Goal: Task Accomplishment & Management: Use online tool/utility

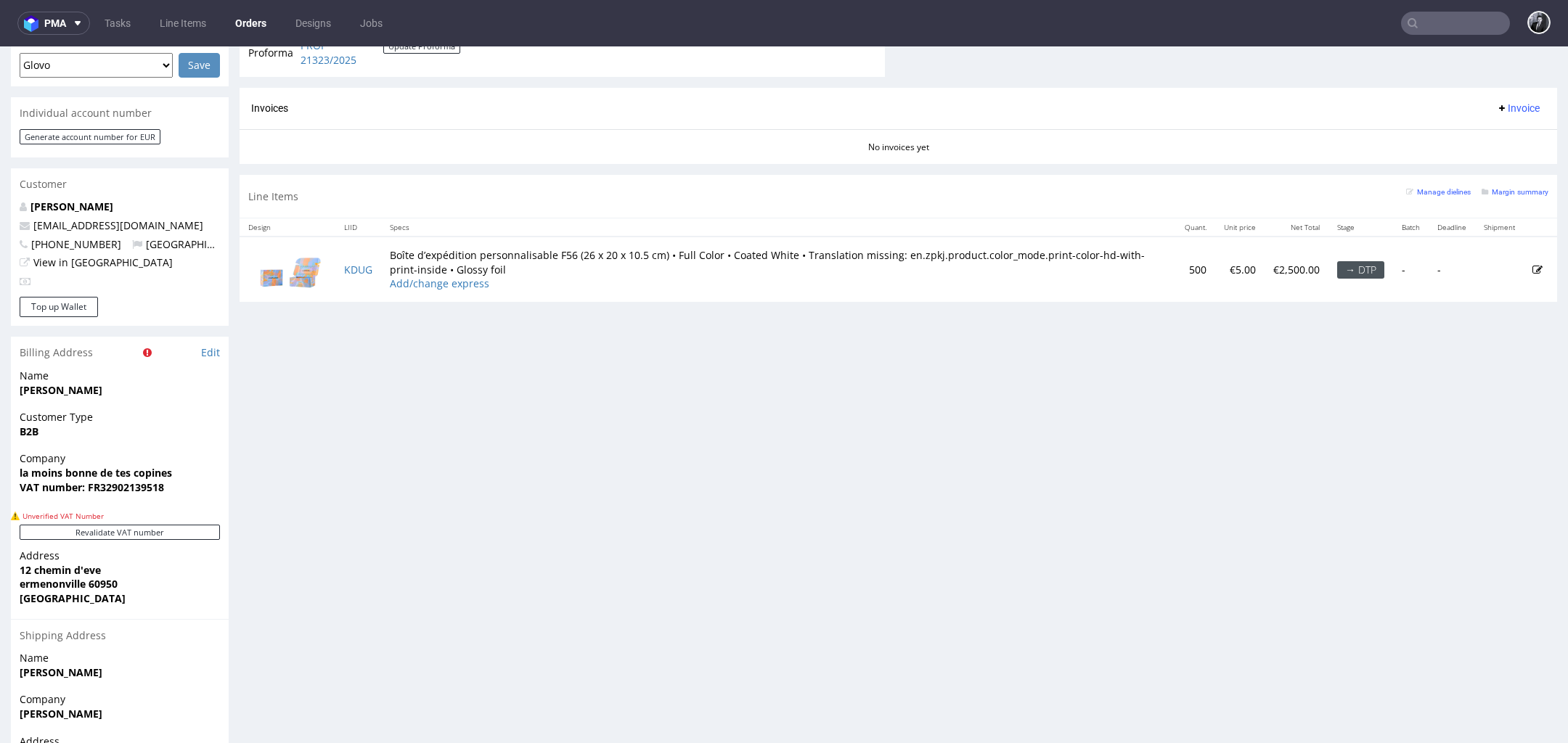
scroll to position [654, 0]
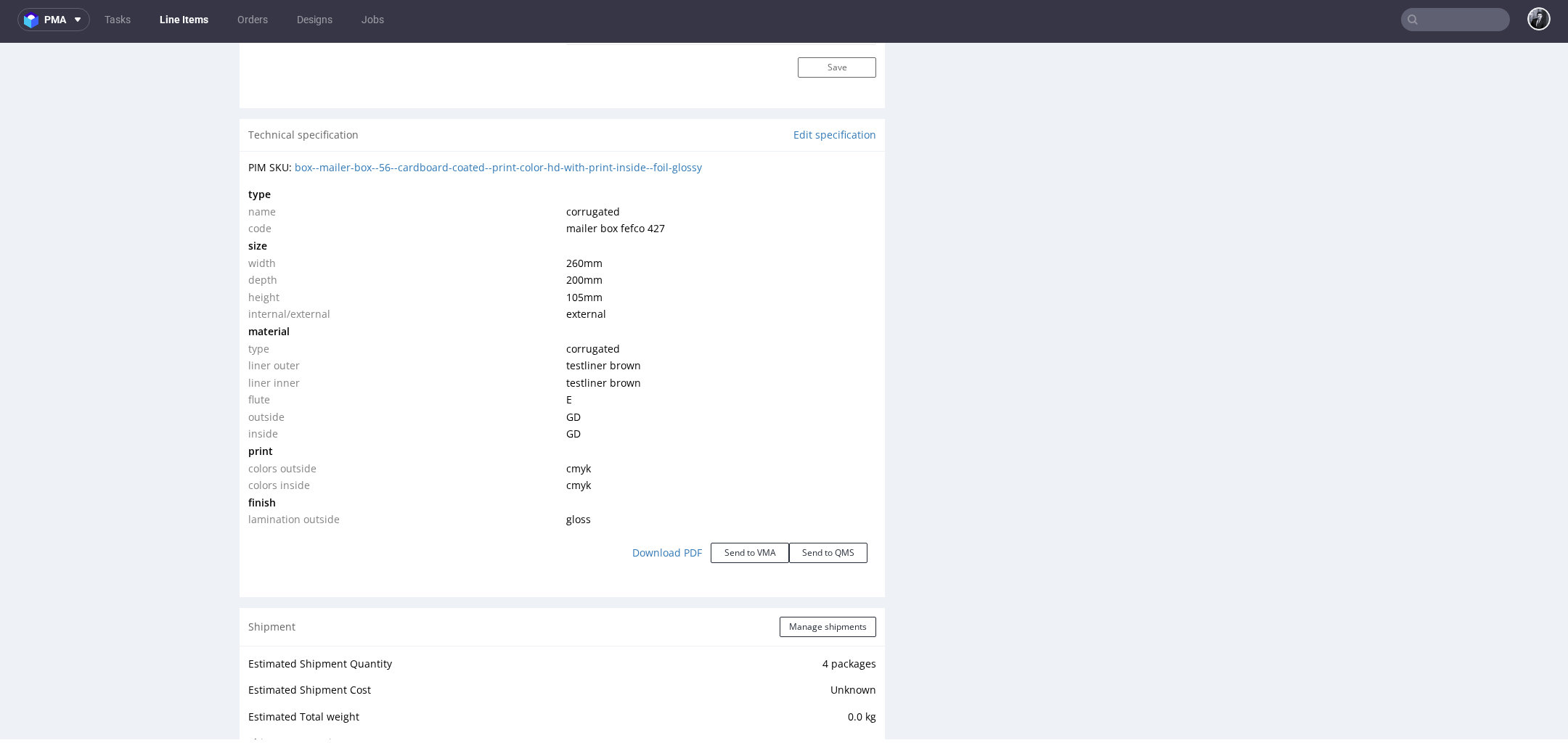
scroll to position [1329, 0]
click at [667, 550] on link "Download PDF" at bounding box center [667, 548] width 87 height 32
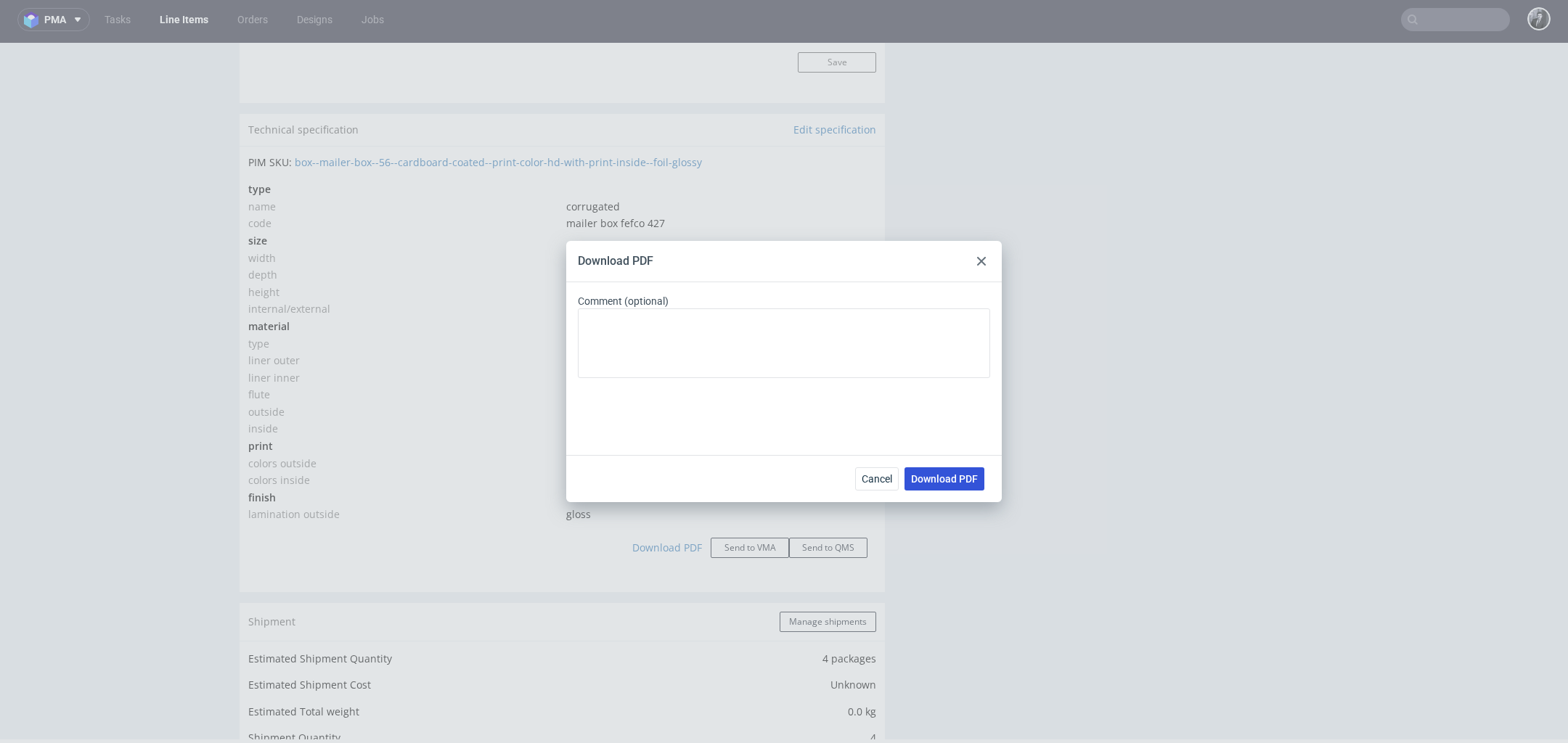
click at [958, 478] on span "Download PDF" at bounding box center [945, 479] width 67 height 10
click at [985, 263] on use at bounding box center [981, 260] width 9 height 9
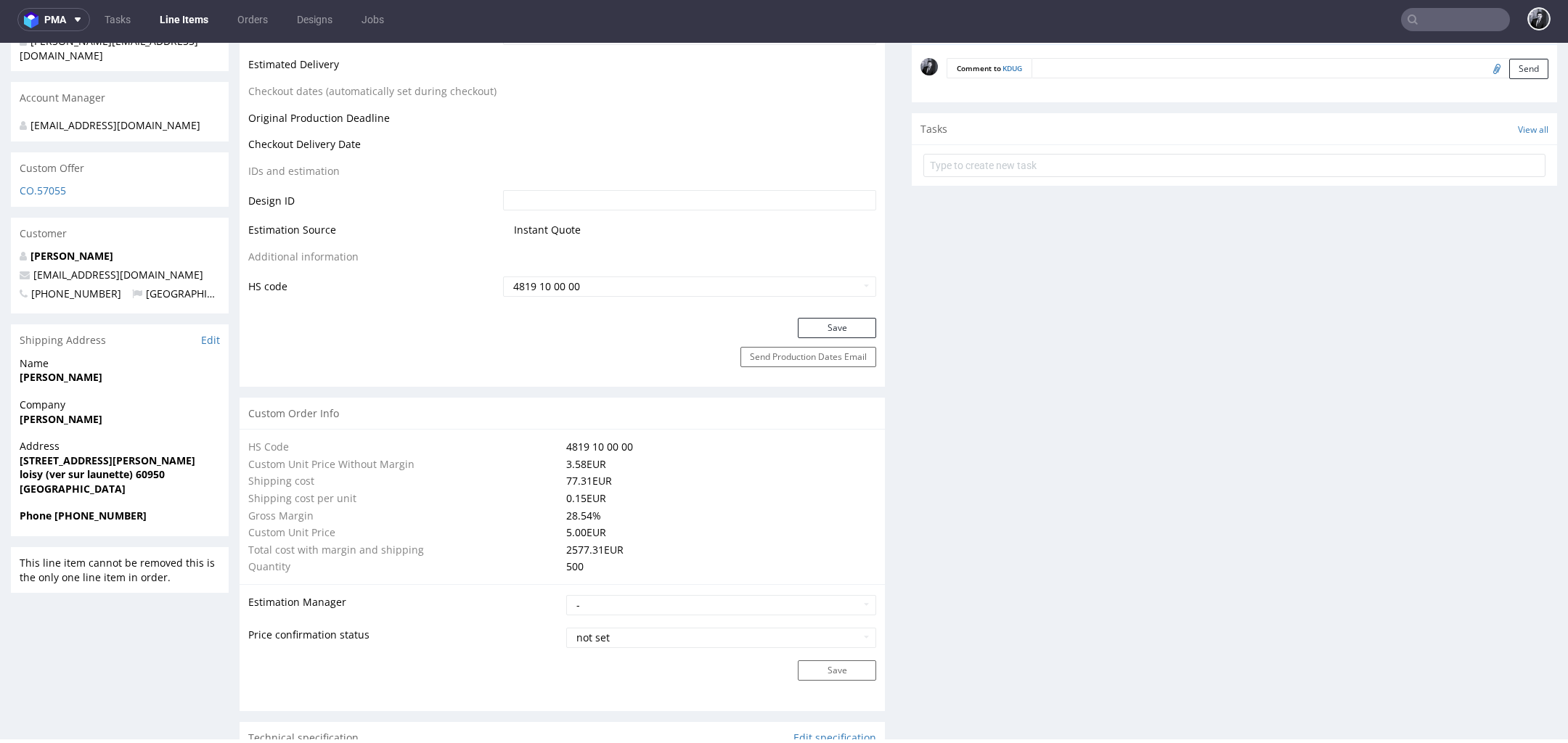
scroll to position [0, 0]
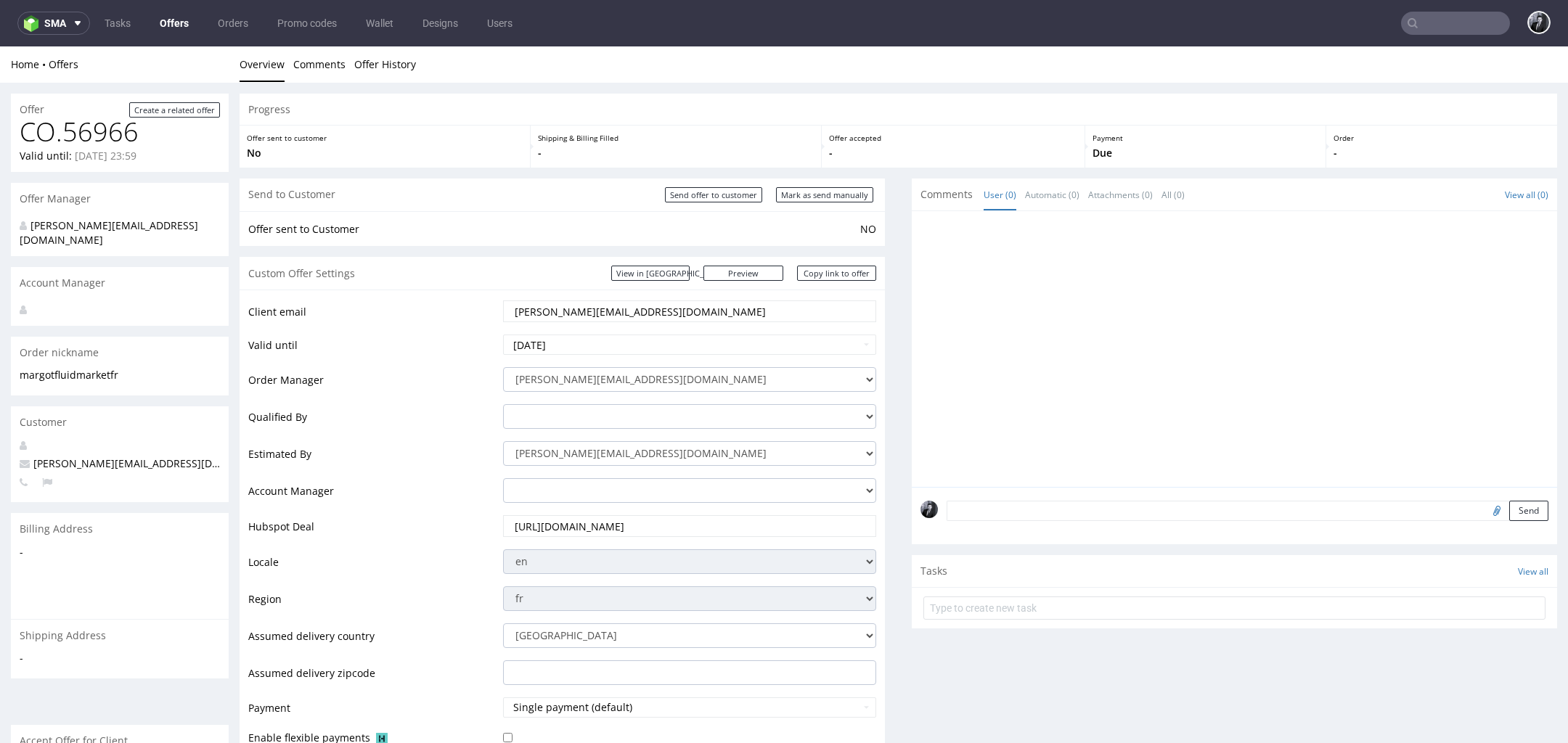
scroll to position [5, 0]
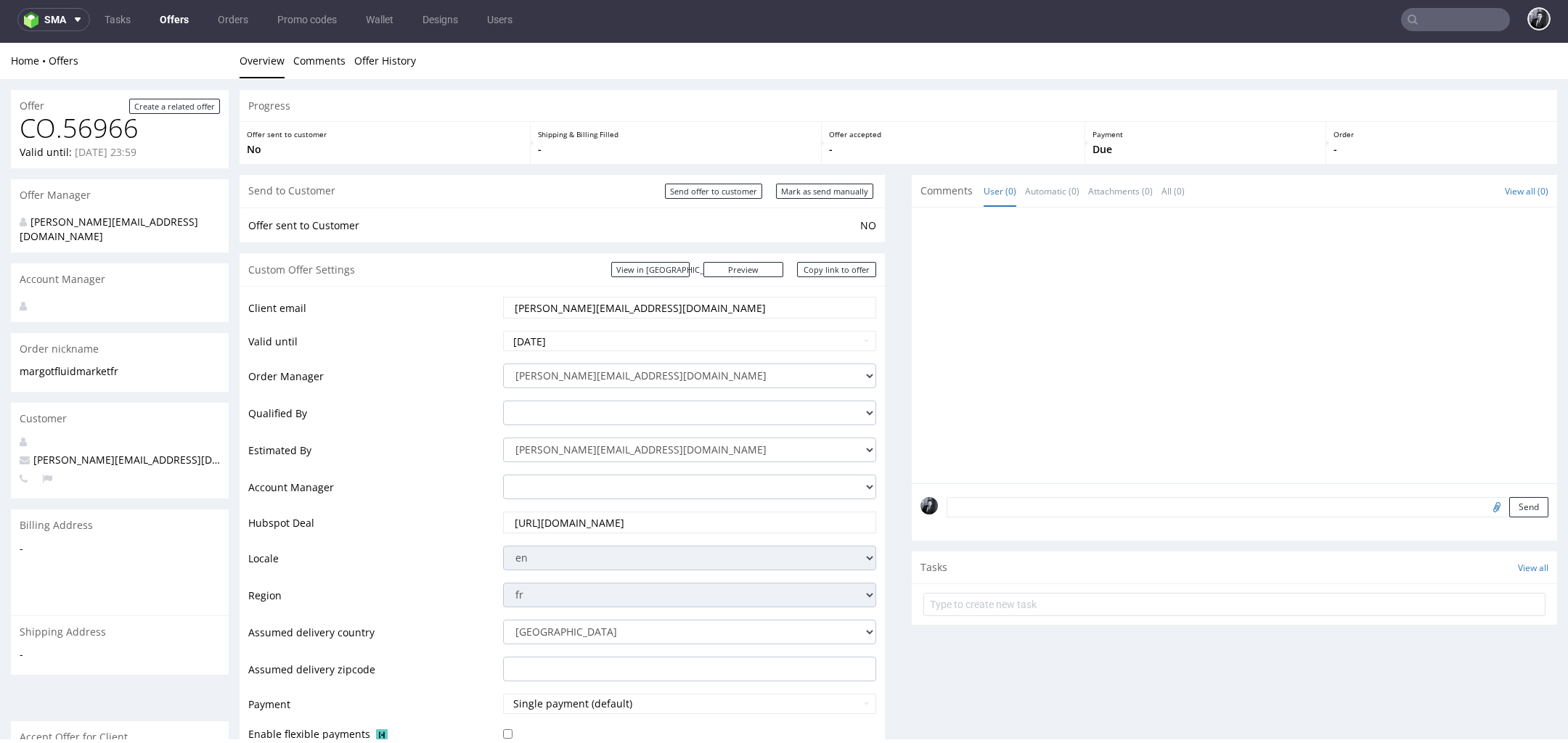
click at [182, 28] on link "Offers" at bounding box center [174, 19] width 47 height 23
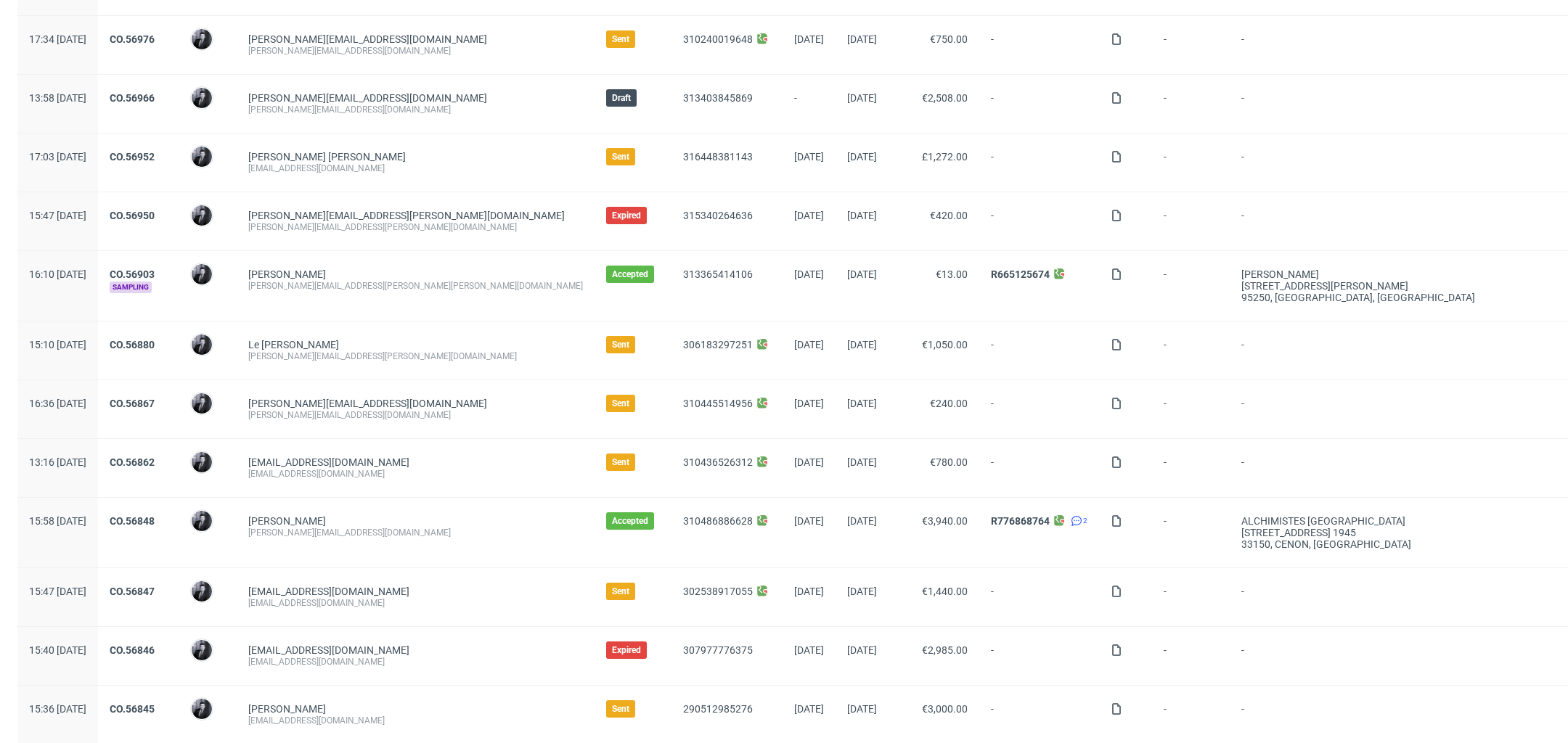
scroll to position [371, 0]
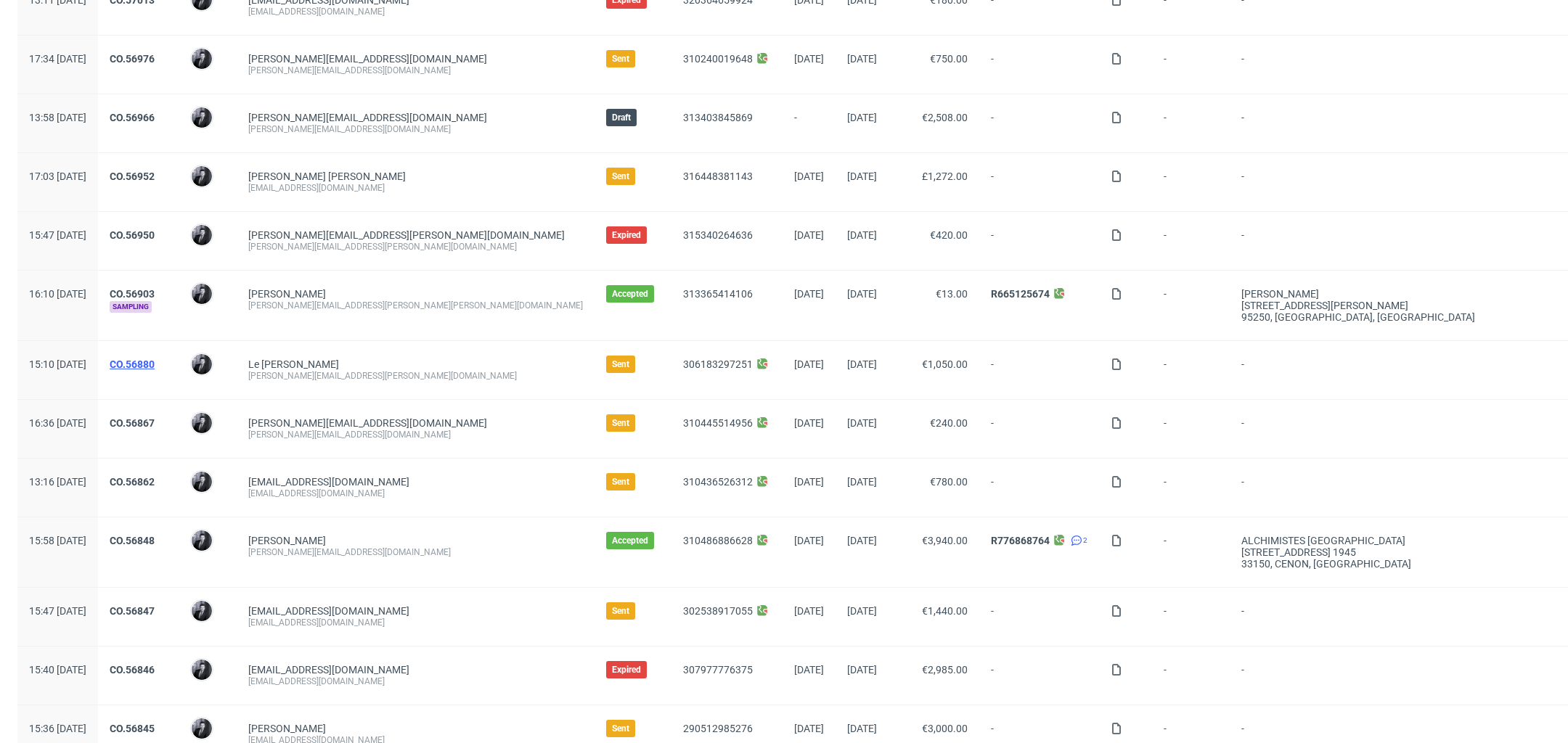
click at [155, 358] on link "CO.56880" at bounding box center [131, 364] width 45 height 11
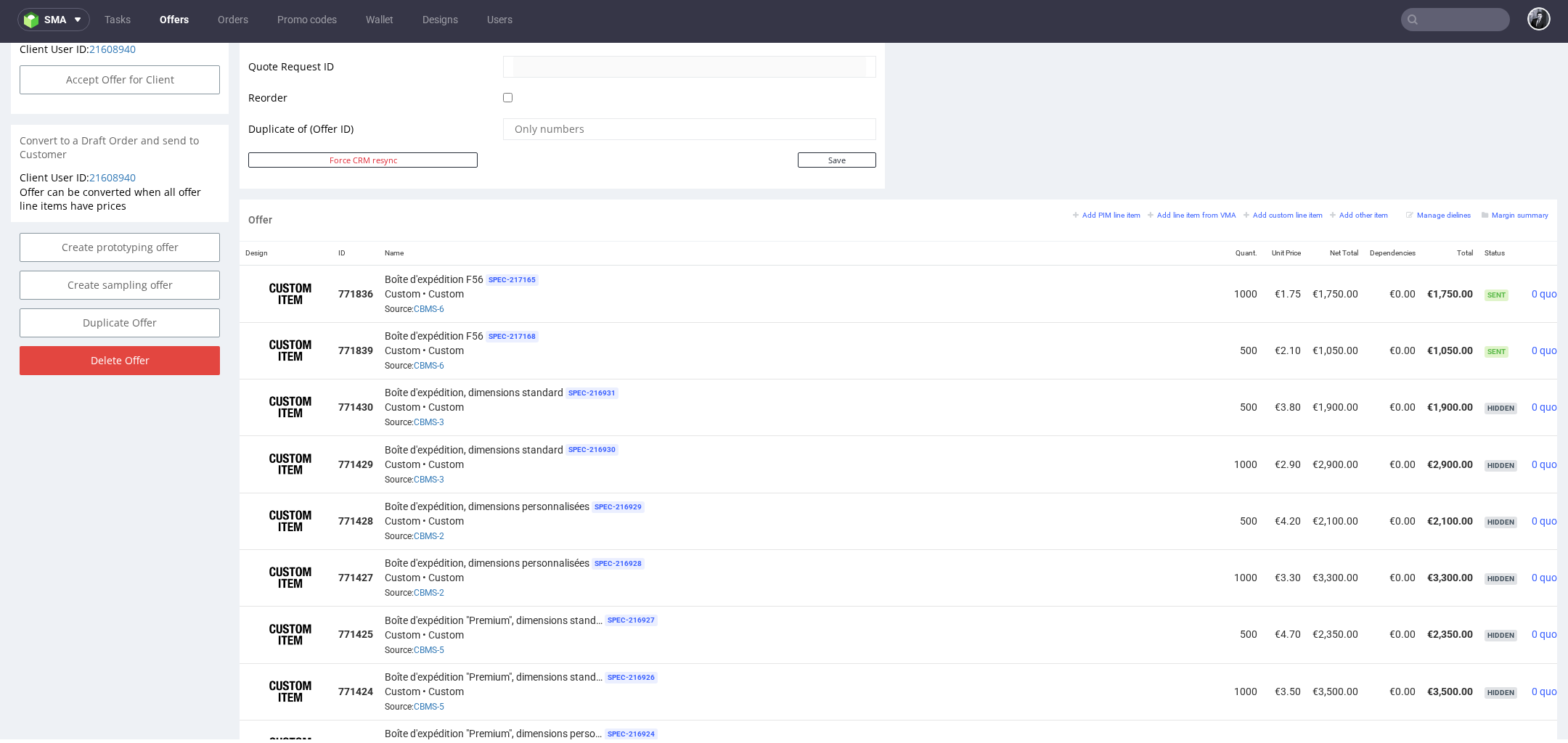
scroll to position [709, 0]
click at [1182, 214] on small "Add line item from VMA" at bounding box center [1192, 218] width 88 height 8
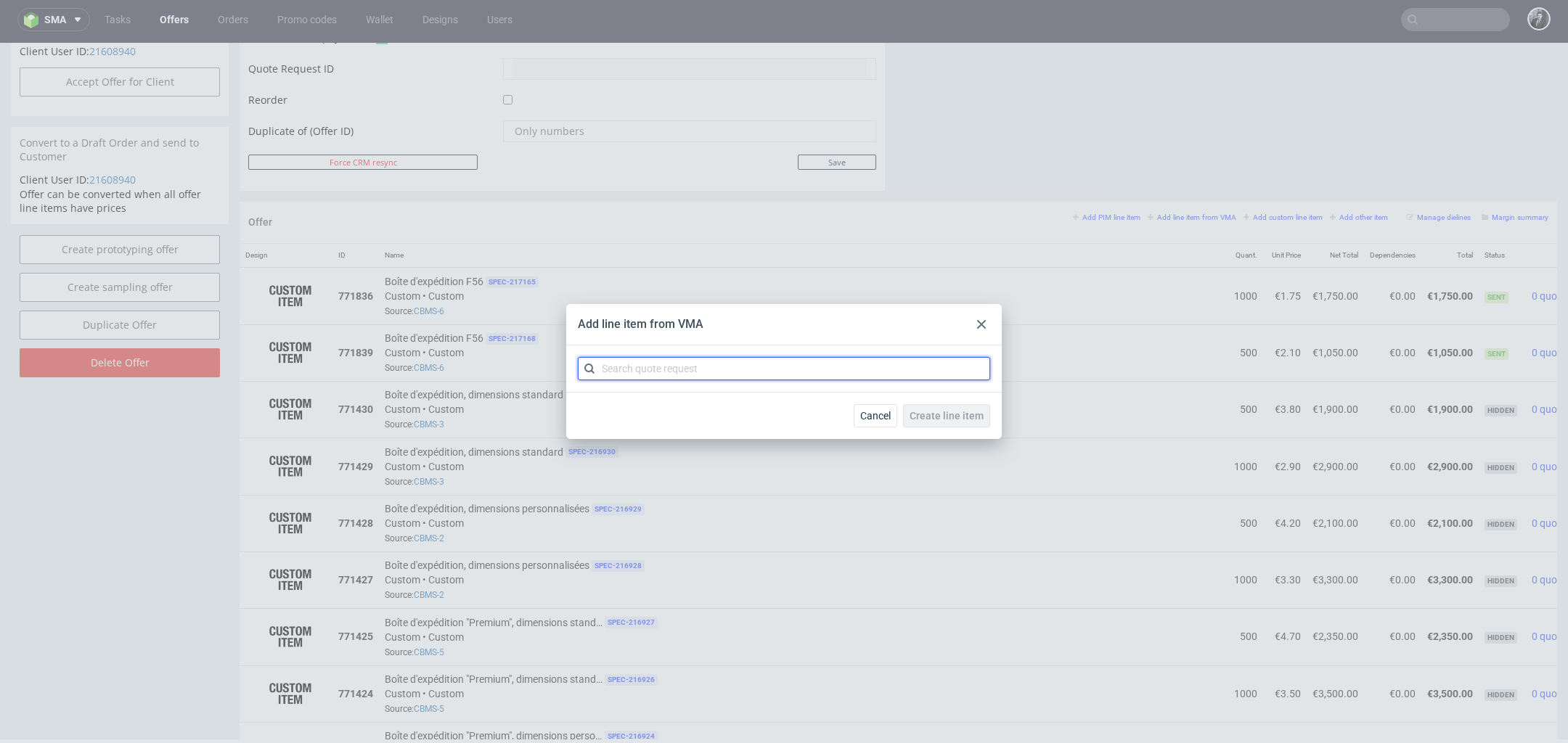
click at [860, 357] on input "text" at bounding box center [784, 369] width 412 height 23
type input "CBMS"
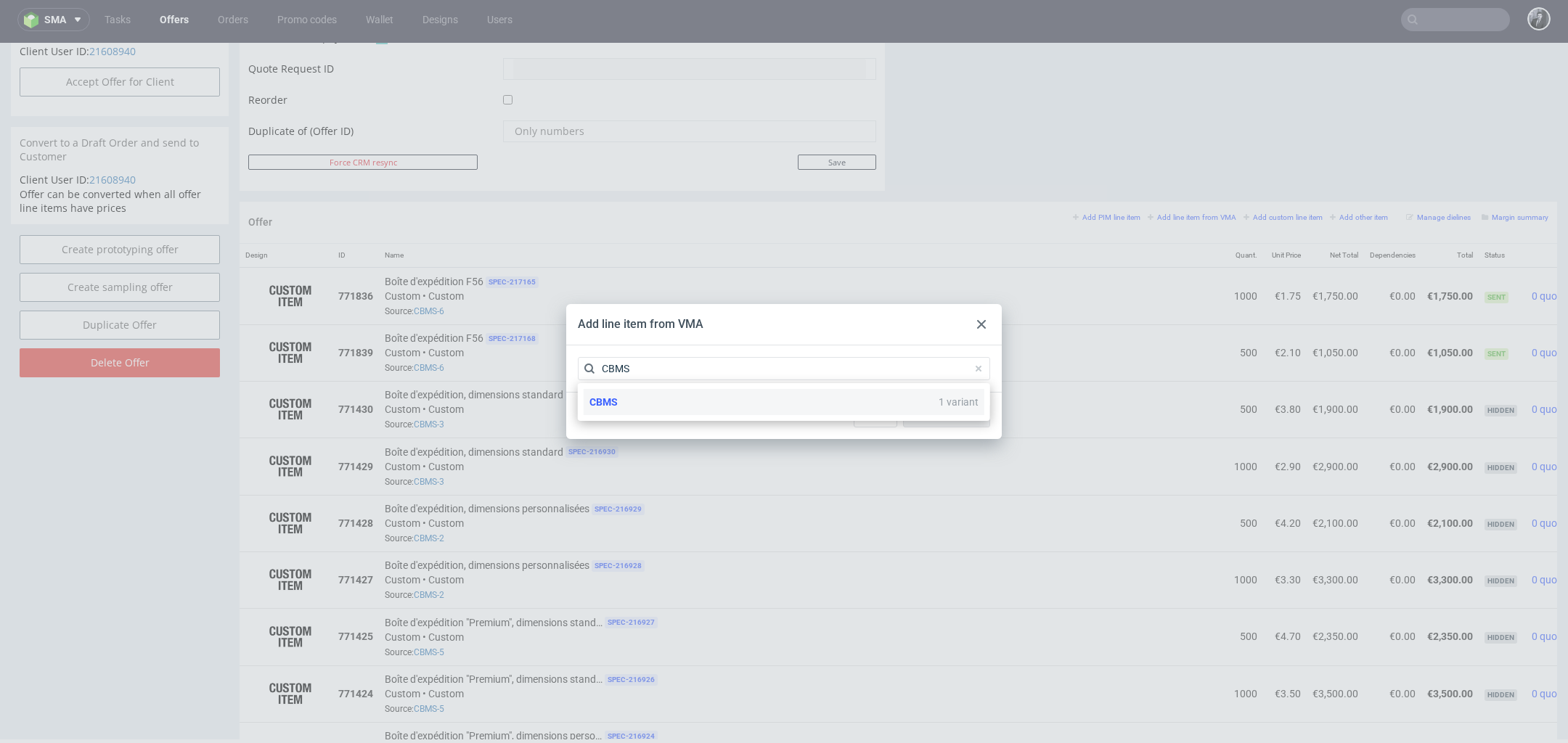
click at [736, 413] on div "CBMS 1 variant" at bounding box center [784, 401] width 401 height 26
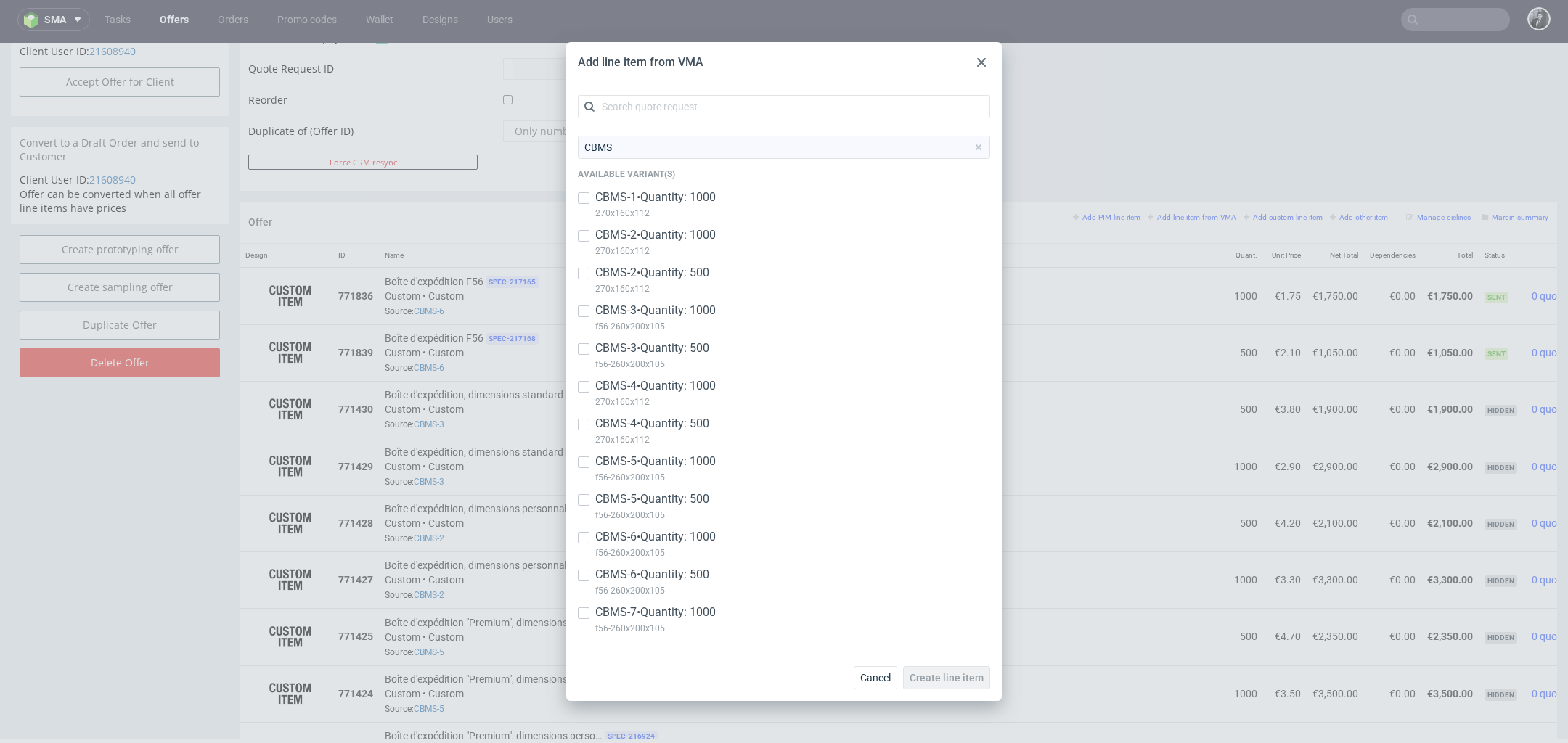
click at [652, 613] on p "CBMS-7 • Quantity: 1000" at bounding box center [655, 612] width 121 height 16
checkbox input "true"
click at [958, 677] on span "Create line item" at bounding box center [947, 677] width 74 height 10
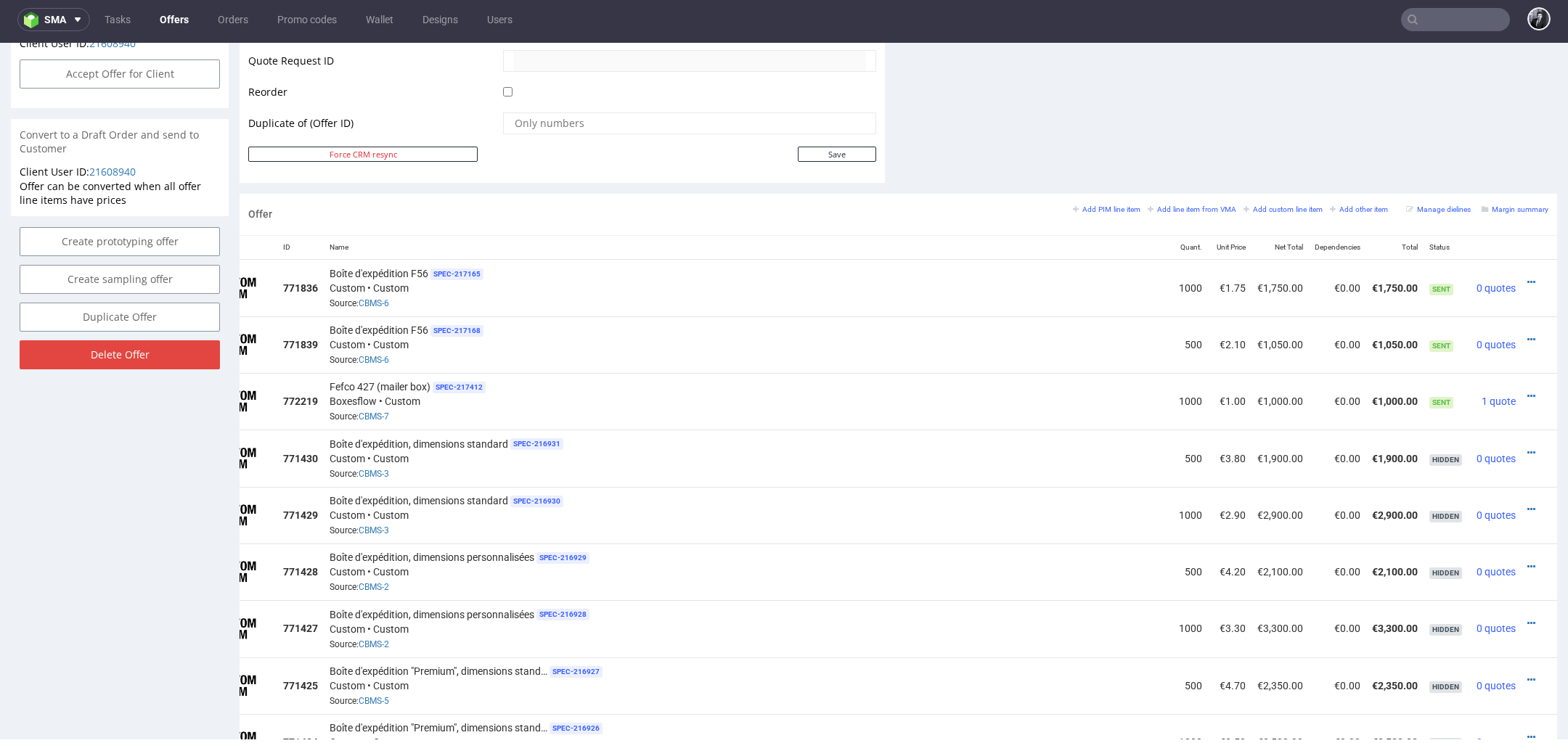
scroll to position [0, 74]
click at [1527, 391] on icon at bounding box center [1531, 396] width 8 height 10
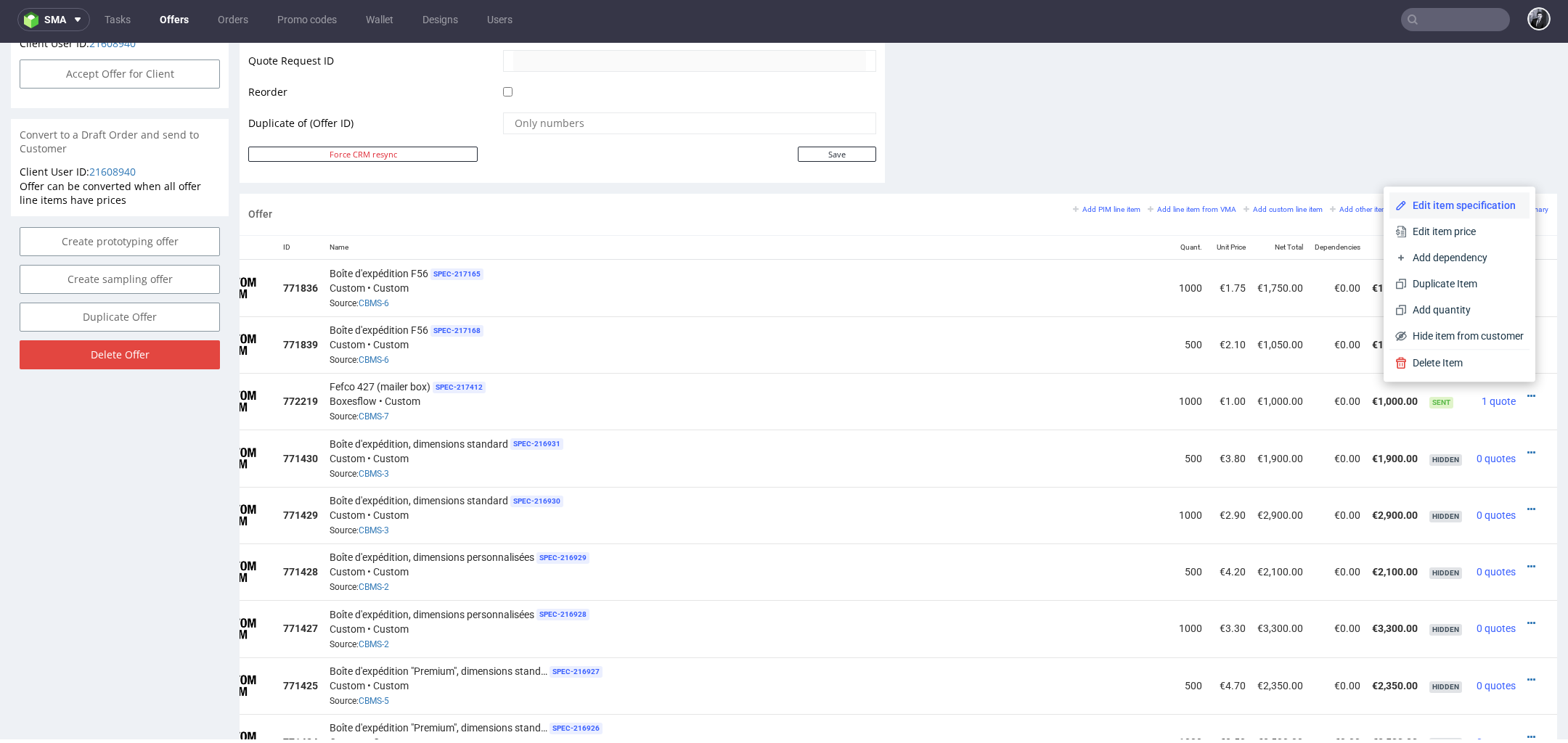
click at [1427, 204] on span "Edit item specification" at bounding box center [1464, 205] width 117 height 14
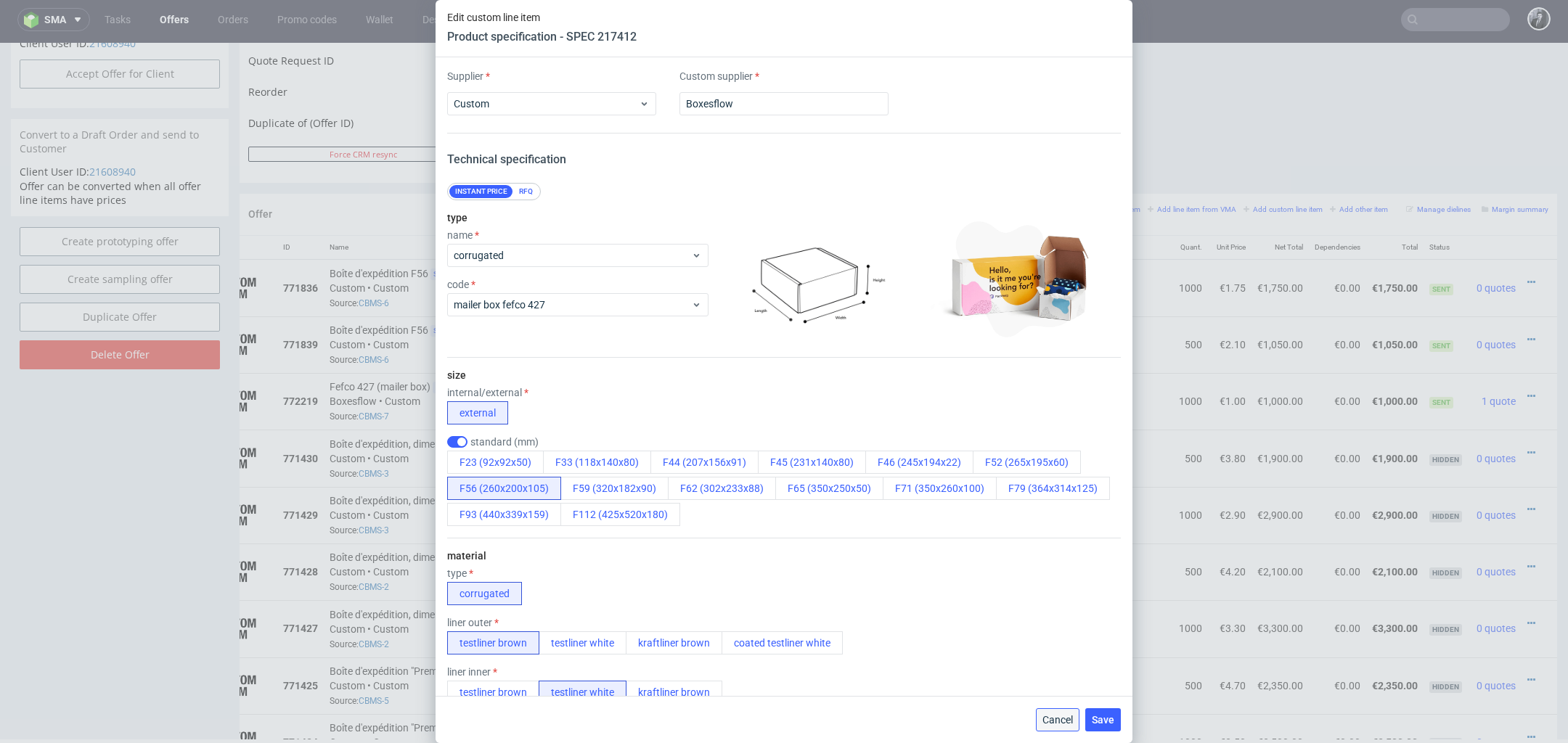
click at [1057, 721] on span "Cancel" at bounding box center [1058, 719] width 30 height 10
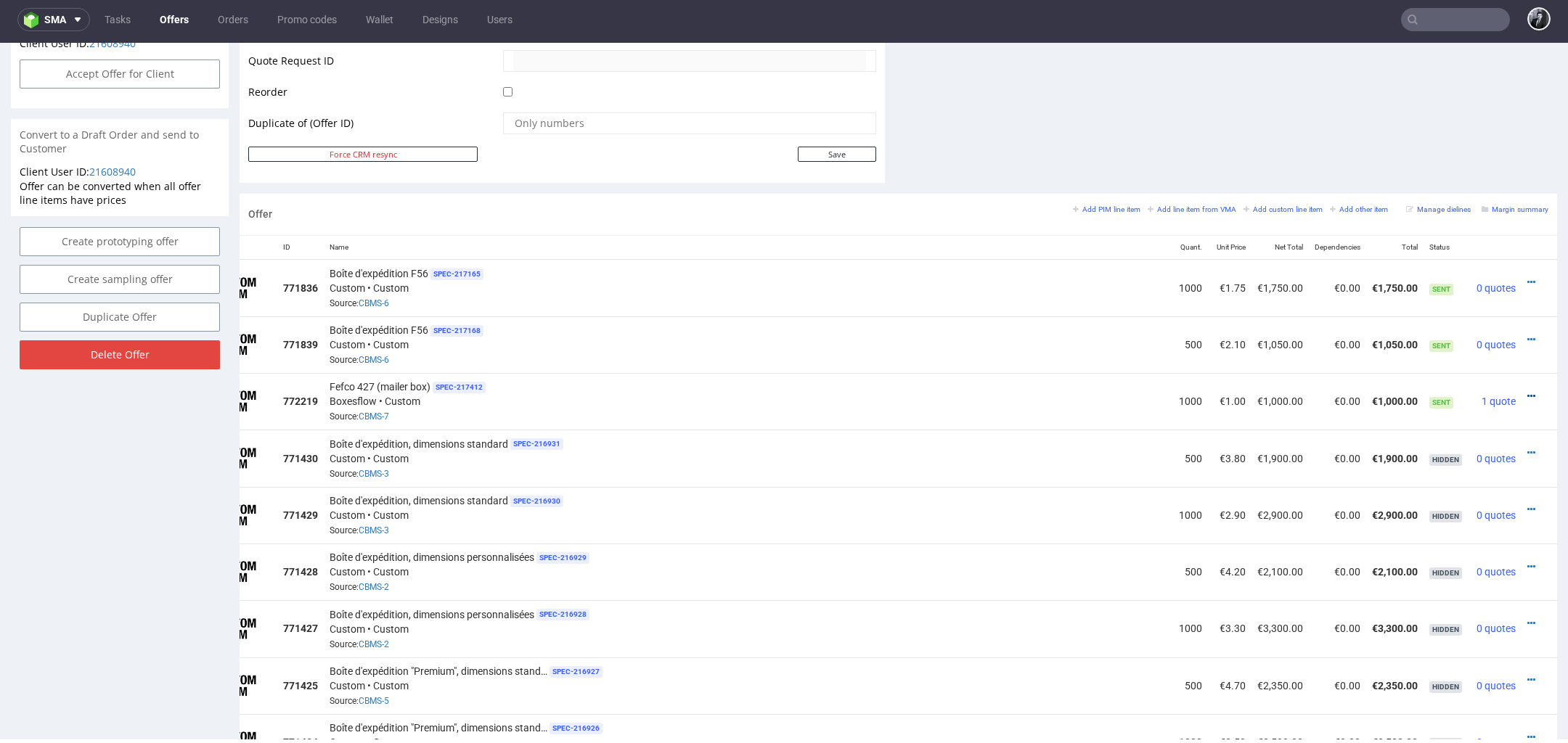
click at [1527, 394] on icon at bounding box center [1531, 396] width 8 height 10
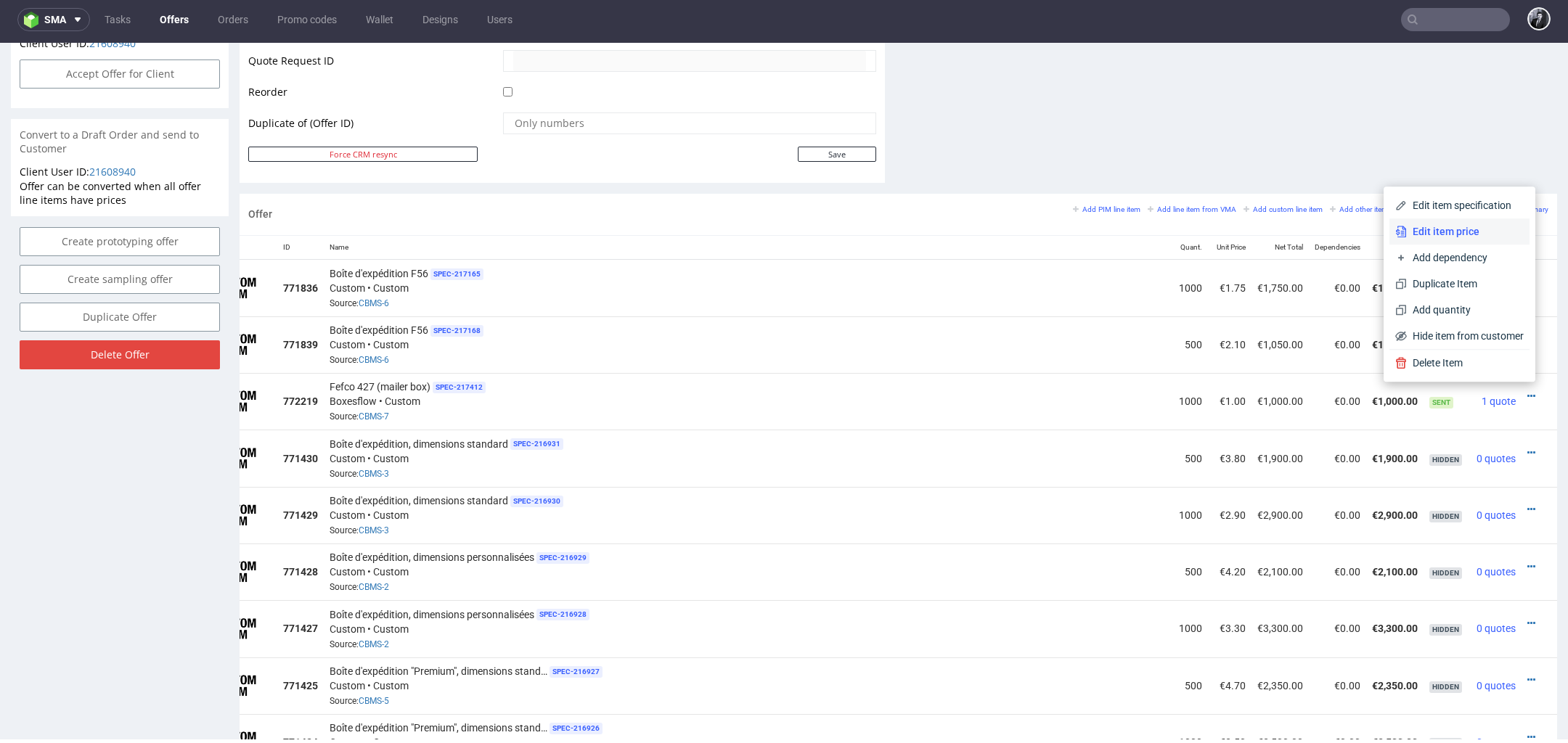
click at [1449, 238] on span "Edit item price" at bounding box center [1464, 231] width 117 height 14
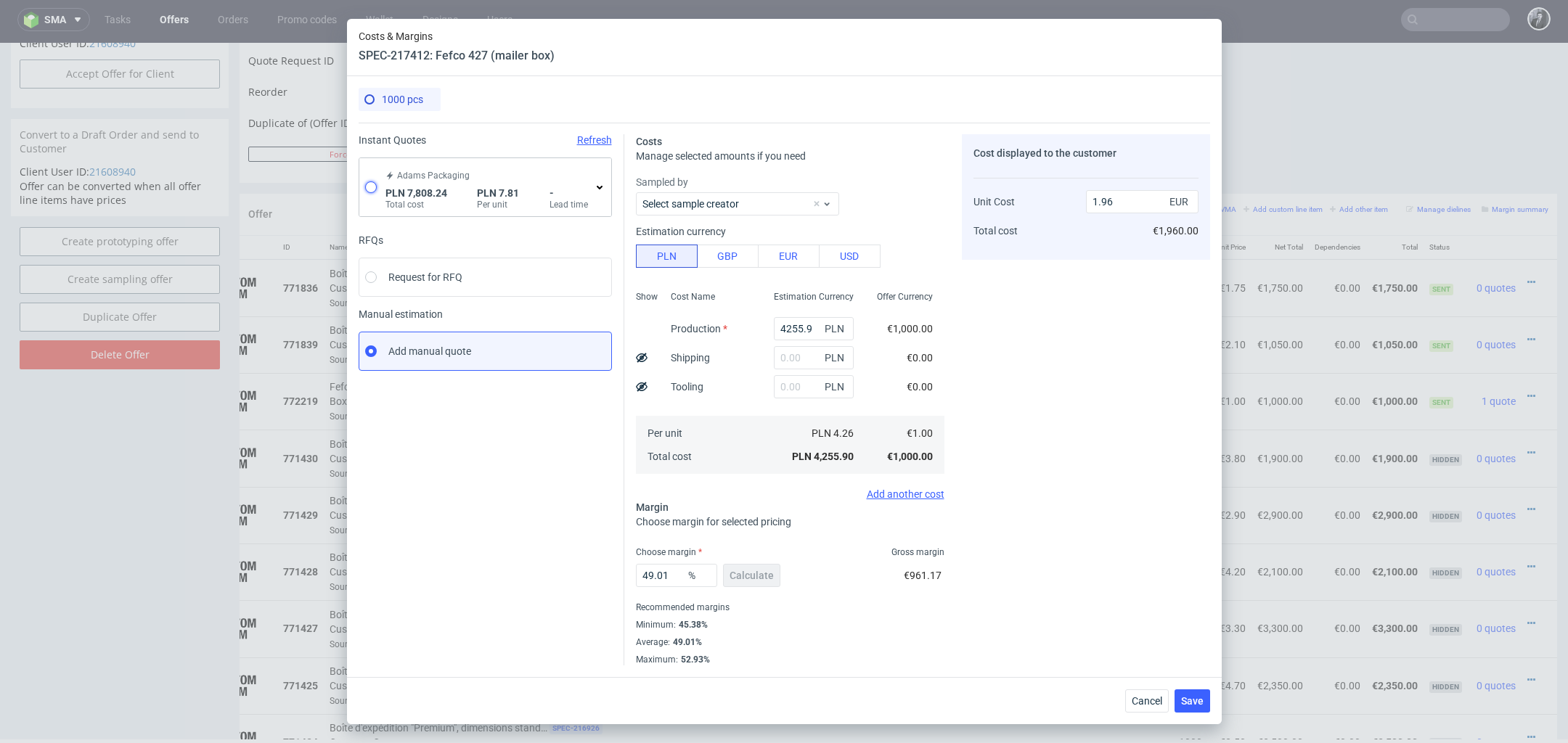
click at [370, 192] on input "radio" at bounding box center [371, 187] width 11 height 11
radio input "true"
radio input "false"
type input "5663.2"
type input "937.11"
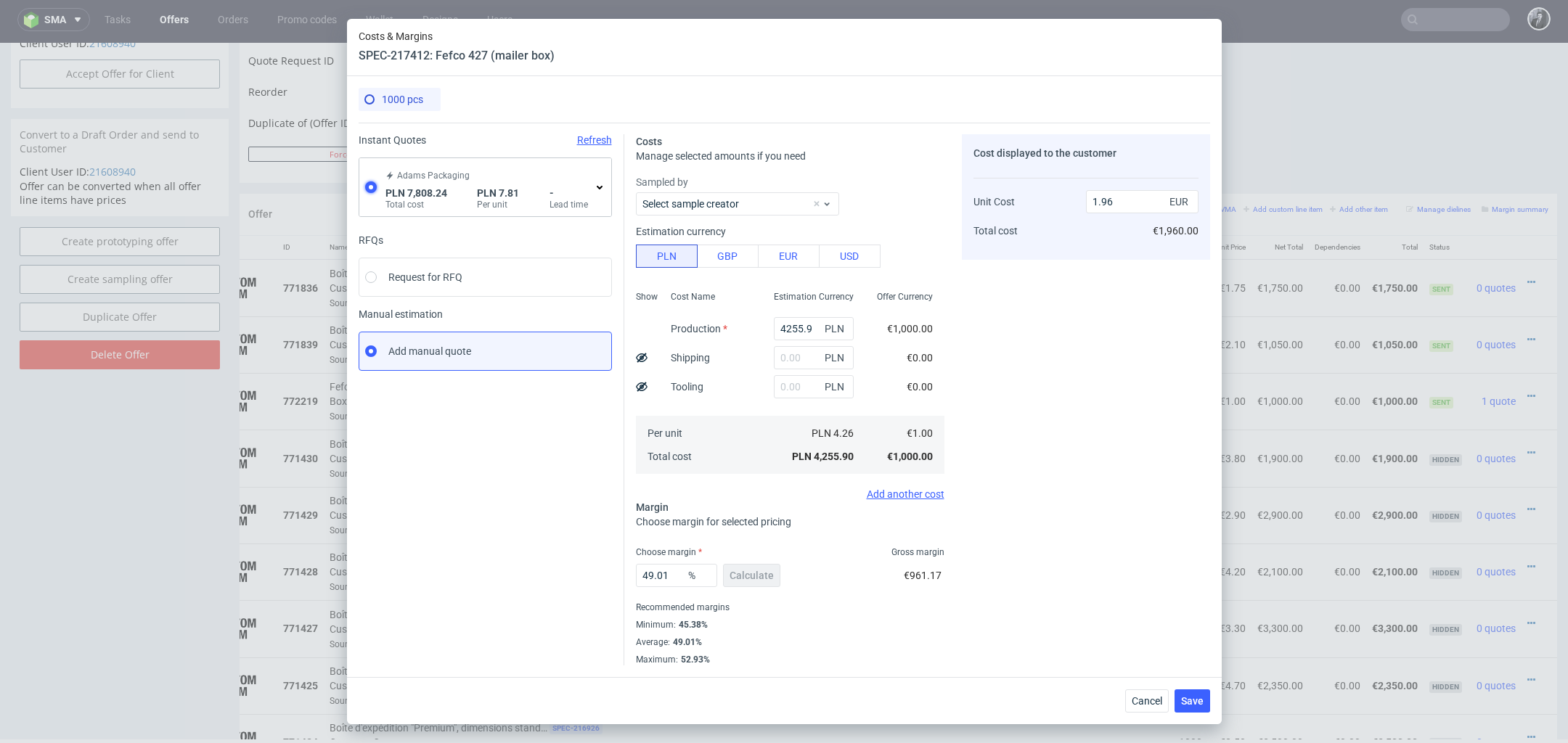
type input "1207.93"
type input "1.83"
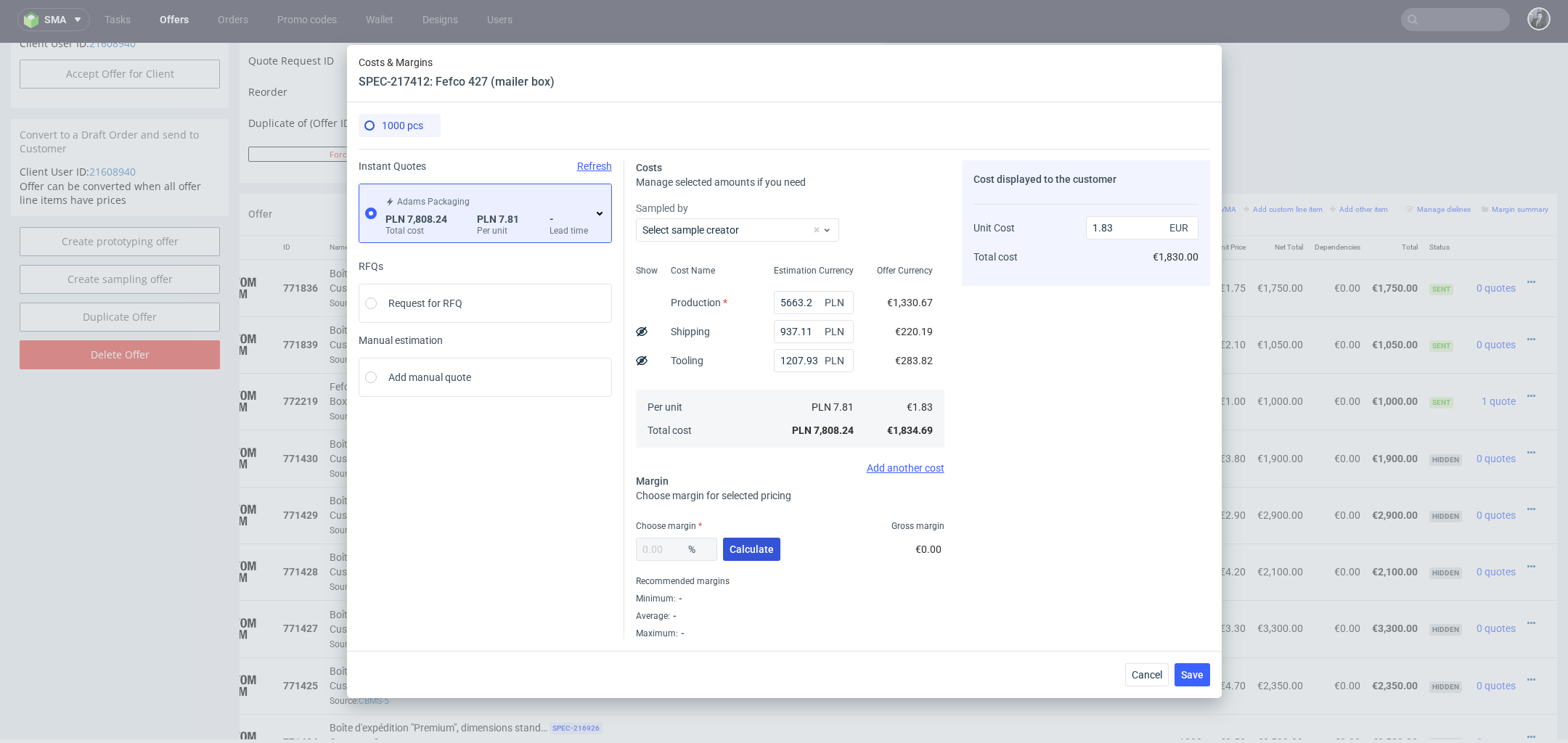
click at [763, 550] on span "Calculate" at bounding box center [752, 549] width 45 height 10
type input "35.32"
type input "2.83"
drag, startPoint x: 676, startPoint y: 549, endPoint x: 646, endPoint y: 547, distance: 30.1
click at [646, 547] on input "35.32" at bounding box center [677, 549] width 82 height 23
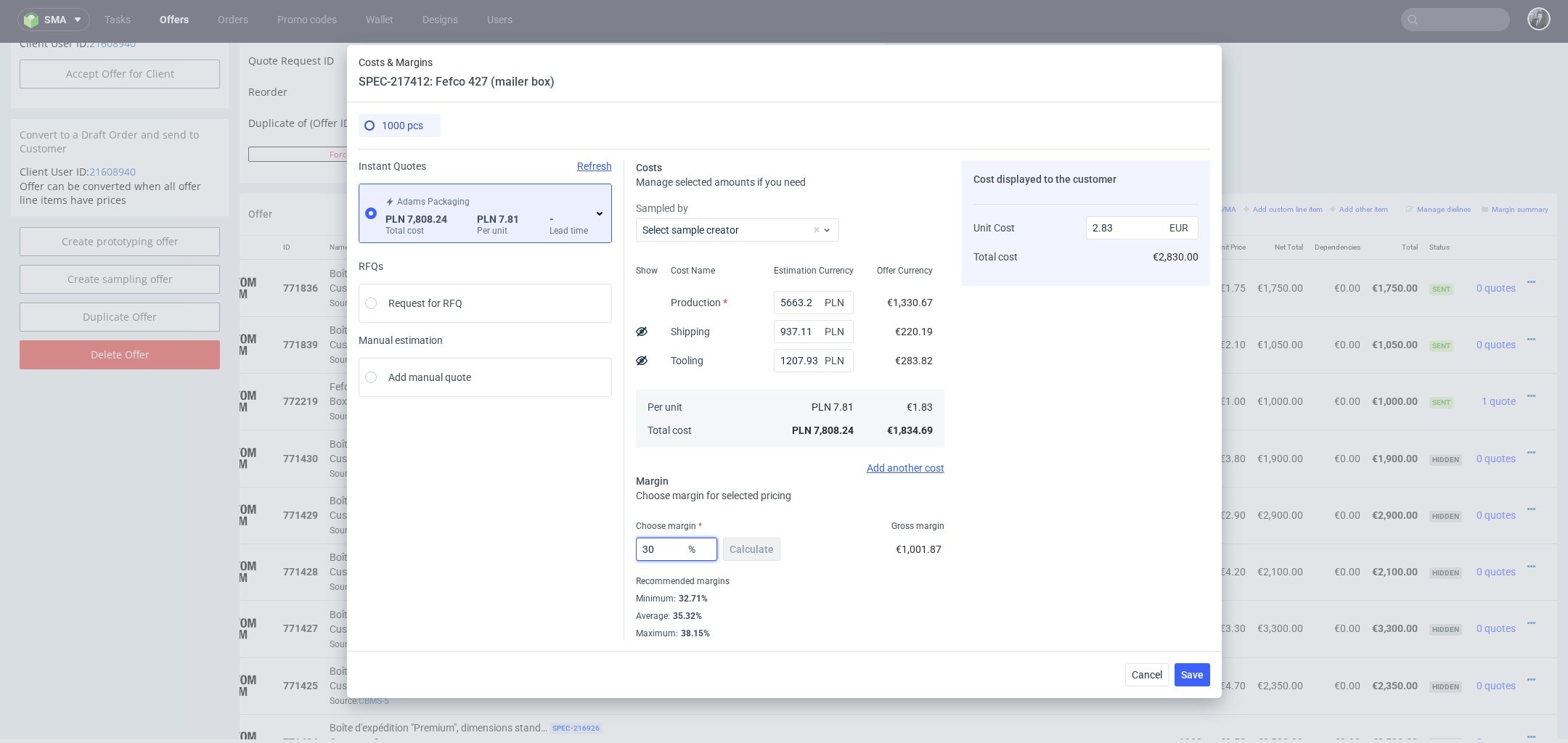
type input "3"
type input "20"
type input "2.29"
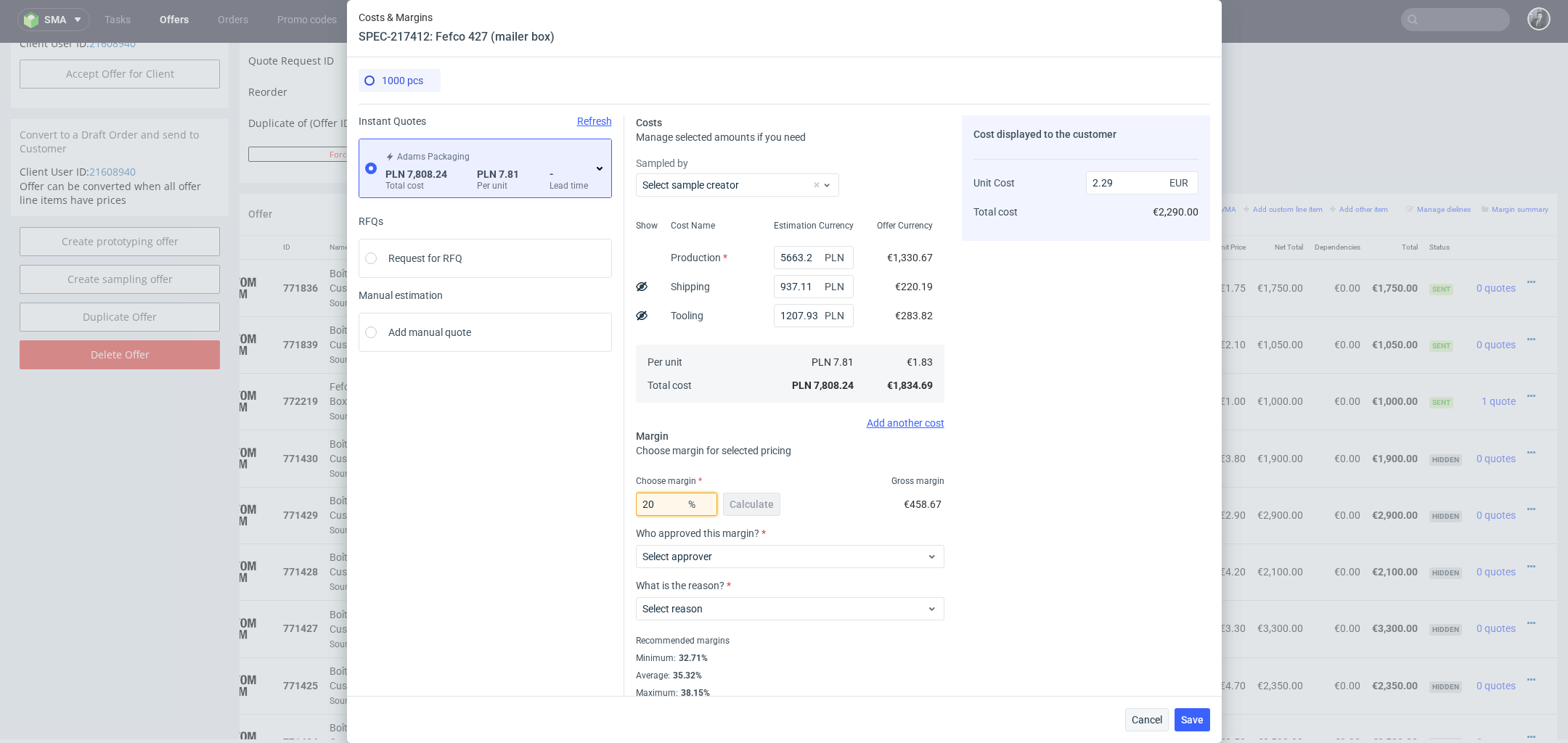
type input "20"
click at [1140, 715] on span "Cancel" at bounding box center [1147, 719] width 30 height 10
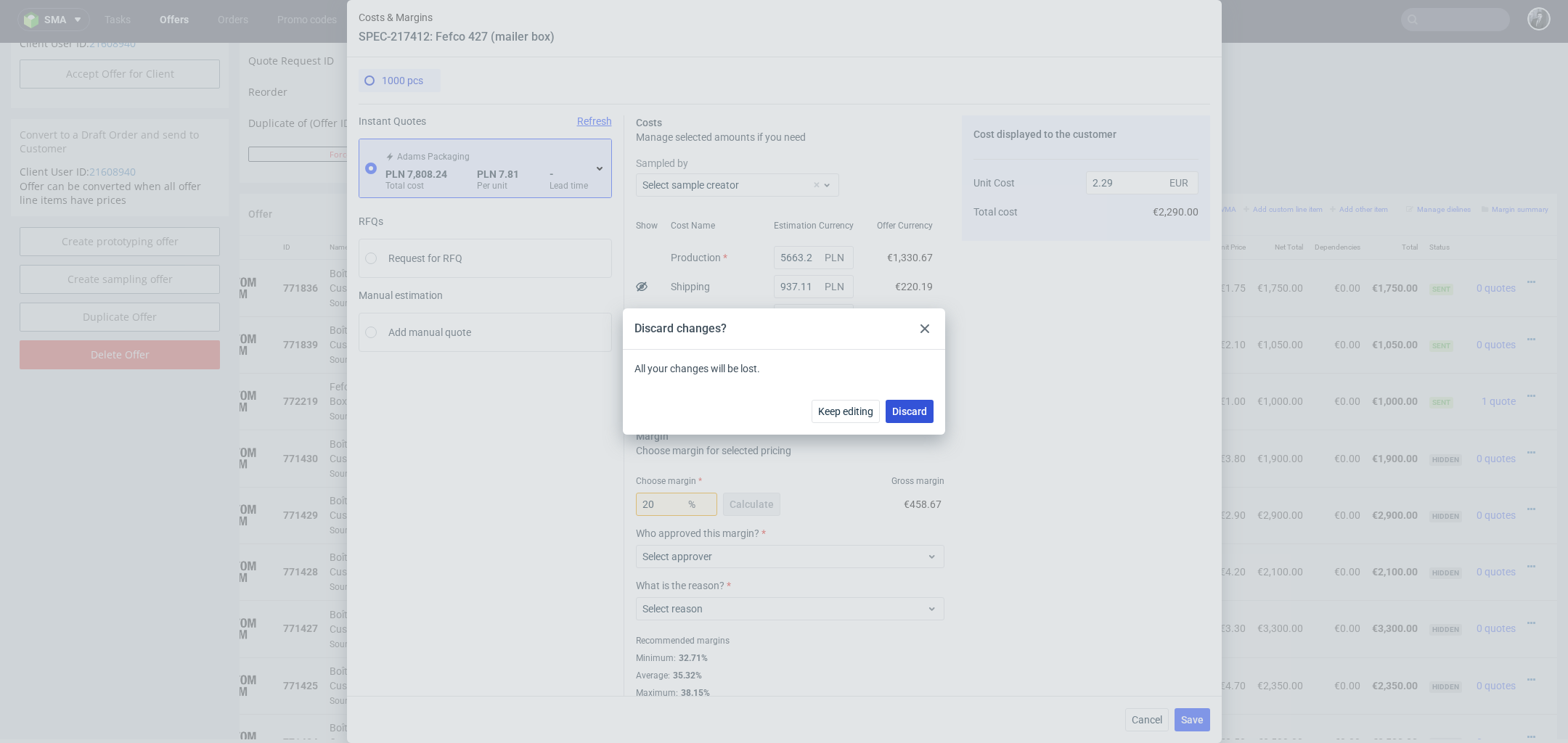
click at [906, 408] on span "Discard" at bounding box center [909, 411] width 35 height 10
